Goal: Check status: Check status

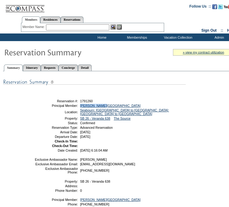
drag, startPoint x: 106, startPoint y: 104, endPoint x: 79, endPoint y: 105, distance: 26.8
click at [79, 105] on td "[PERSON_NAME][GEOGRAPHIC_DATA]" at bounding box center [132, 106] width 106 height 4
copy link "[PERSON_NAME][GEOGRAPHIC_DATA]"
drag, startPoint x: 112, startPoint y: 86, endPoint x: 101, endPoint y: 102, distance: 19.5
click at [112, 86] on p at bounding box center [118, 82] width 231 height 15
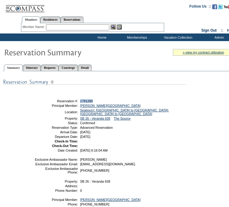
drag, startPoint x: 100, startPoint y: 100, endPoint x: 78, endPoint y: 101, distance: 21.9
click at [79, 101] on td "1791260" at bounding box center [132, 101] width 106 height 4
copy span "1791260"
click at [144, 132] on td "[DATE]" at bounding box center [132, 132] width 106 height 4
drag, startPoint x: 114, startPoint y: 120, endPoint x: 80, endPoint y: 118, distance: 34.1
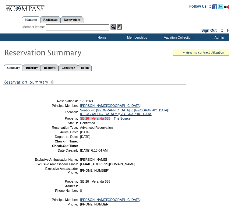
click at [80, 118] on td "SB 26 - Veranda 638 The Source" at bounding box center [132, 119] width 106 height 4
copy link "SB 26 - Veranda 638"
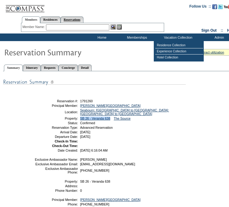
drag, startPoint x: 89, startPoint y: 20, endPoint x: 84, endPoint y: 21, distance: 4.6
click at [83, 20] on link "Reservations" at bounding box center [72, 19] width 23 height 6
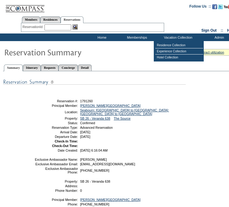
click at [59, 26] on input "text" at bounding box center [57, 27] width 27 height 6
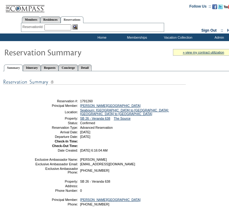
paste input "1791261"
click input "Send" at bounding box center [0, 0] width 0 height 0
type input "1791261"
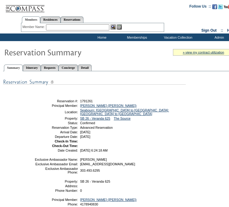
drag, startPoint x: 177, startPoint y: 83, endPoint x: 113, endPoint y: 106, distance: 67.9
click at [177, 83] on img at bounding box center [94, 82] width 183 height 8
drag, startPoint x: 114, startPoint y: 104, endPoint x: 80, endPoint y: 106, distance: 34.1
click at [80, 106] on td "Ondr, Gerald (Jeff)" at bounding box center [132, 106] width 106 height 4
copy link "Ondr, Gerald (Jeff)"
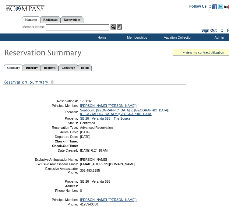
drag, startPoint x: 111, startPoint y: 92, endPoint x: 101, endPoint y: 100, distance: 12.2
click at [111, 93] on table "Share With Family and Friends Share via Email Share Reservation Information Ple…" at bounding box center [109, 123] width 152 height 61
drag, startPoint x: 99, startPoint y: 100, endPoint x: 80, endPoint y: 100, distance: 18.9
click at [80, 100] on td "1791261" at bounding box center [132, 101] width 106 height 4
copy span "1791261"
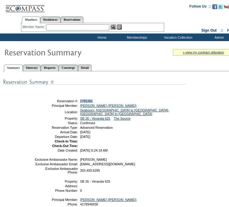
click at [166, 140] on td at bounding box center [132, 141] width 106 height 4
drag, startPoint x: 114, startPoint y: 118, endPoint x: 79, endPoint y: 119, distance: 35.4
click at [79, 119] on td "SB 26 - Veranda 625 The Source" at bounding box center [132, 119] width 106 height 4
copy td "SB 26 - Veranda 625"
